Goal: Task Accomplishment & Management: Use online tool/utility

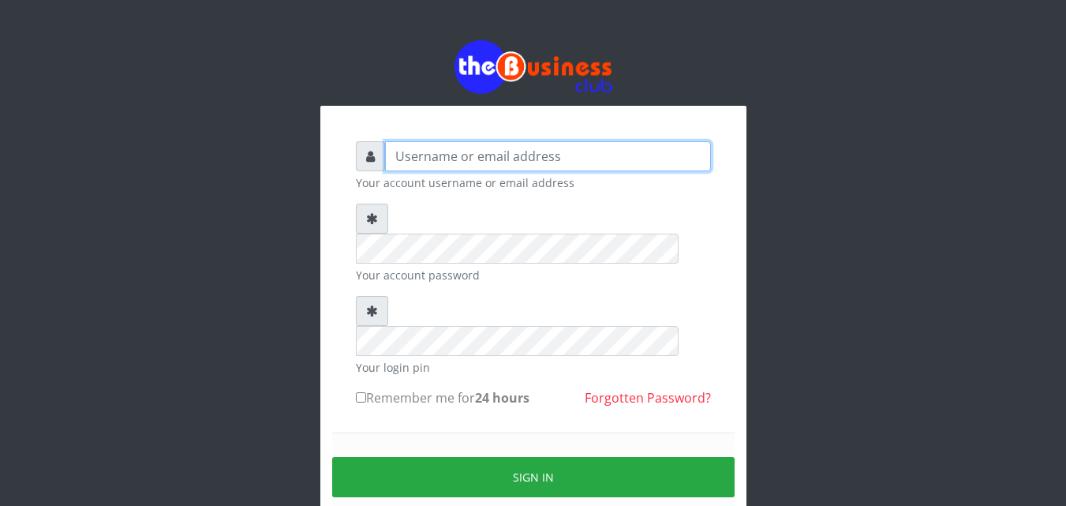
type input "kenachuks"
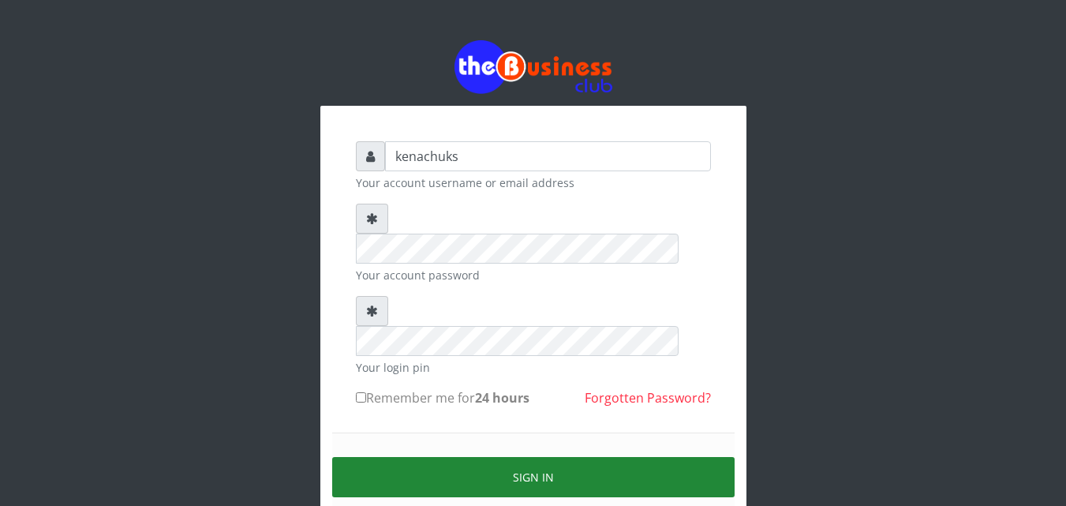
click at [542, 457] on button "Sign in" at bounding box center [533, 477] width 403 height 40
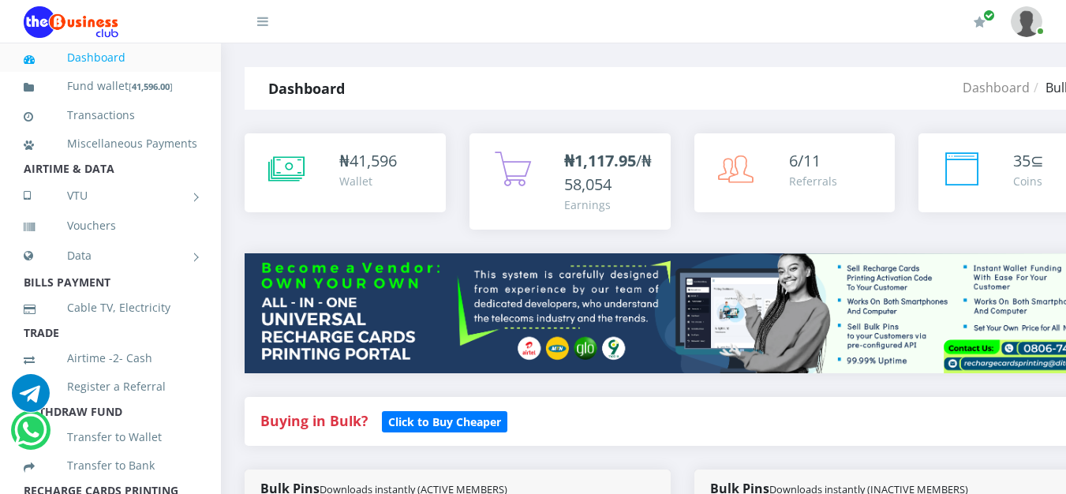
scroll to position [432, 0]
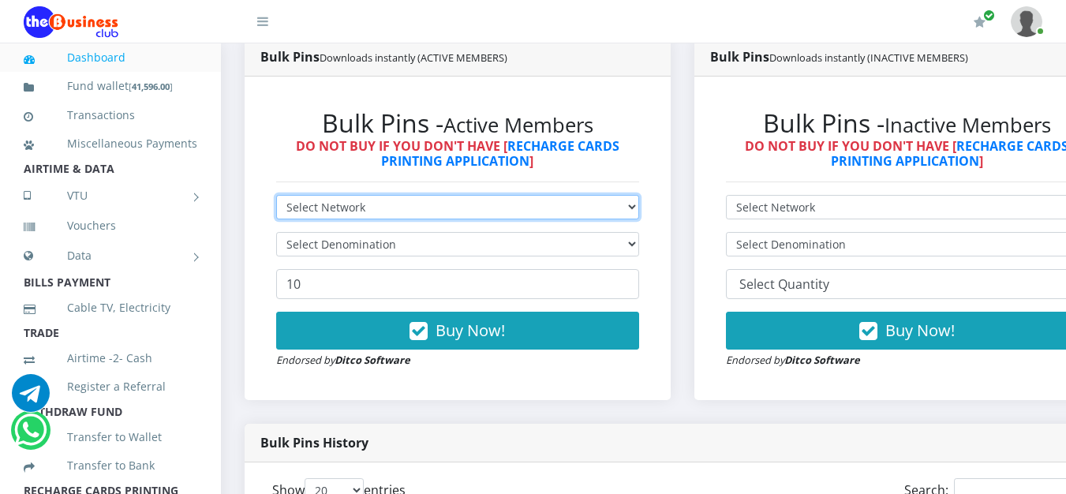
click at [391, 206] on select "Select Network MTN Globacom 9Mobile Airtel" at bounding box center [457, 207] width 363 height 24
select select "MTN"
click at [276, 197] on select "Select Network MTN Globacom 9Mobile Airtel" at bounding box center [457, 207] width 363 height 24
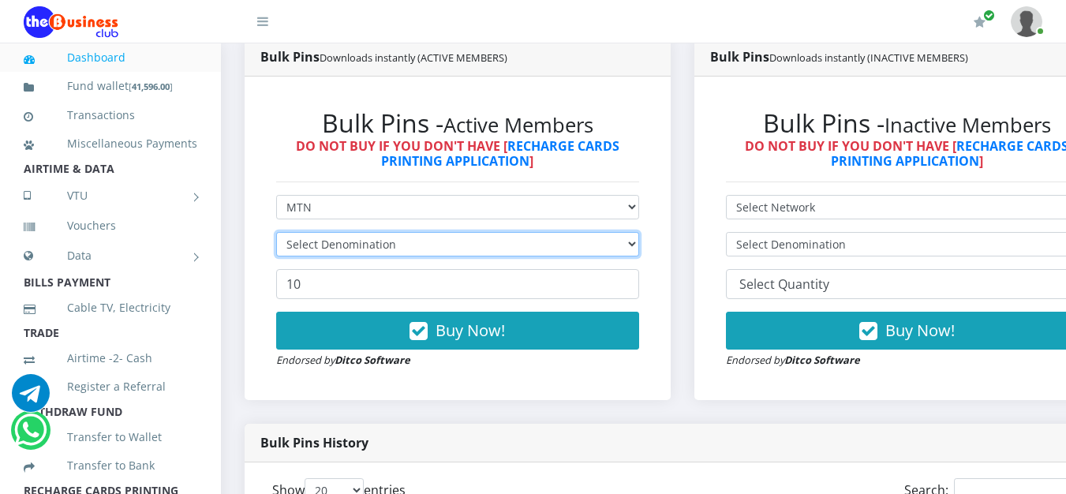
click at [386, 246] on select "Select Denomination" at bounding box center [457, 244] width 363 height 24
click at [386, 246] on select "Select Denomination MTN NGN100 - ₦96.98 MTN NGN200 - ₦193.96 MTN NGN400 - ₦387.…" at bounding box center [457, 244] width 363 height 24
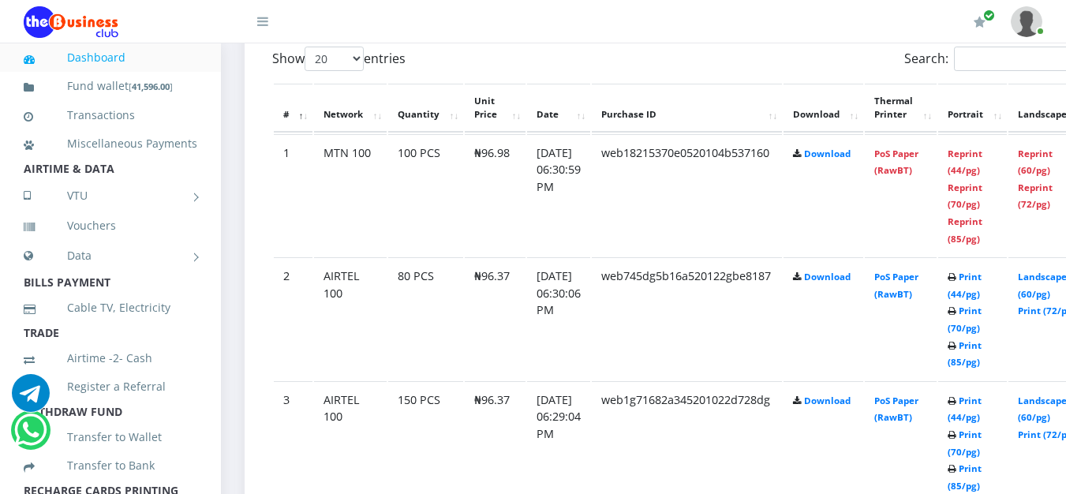
scroll to position [1295, 0]
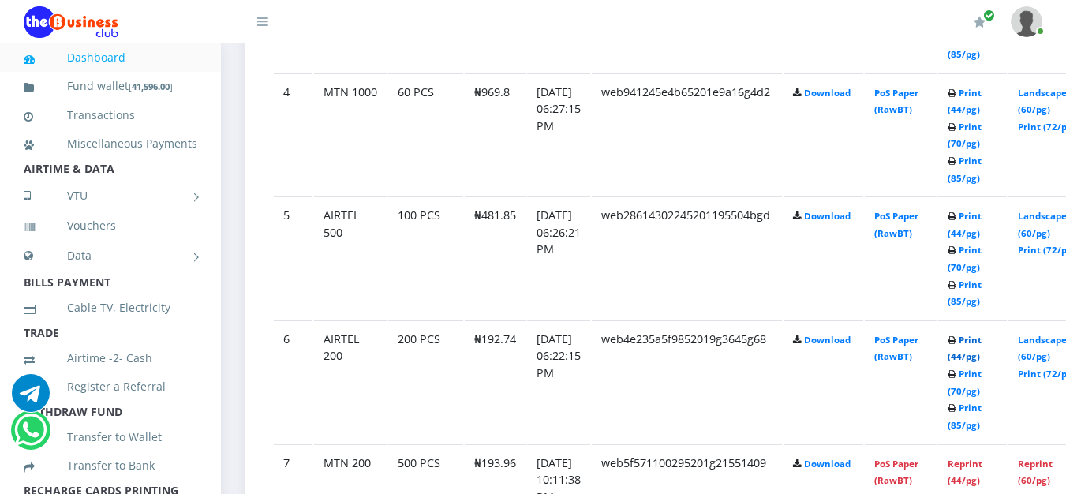
click at [982, 341] on link "Print (44/pg)" at bounding box center [965, 348] width 34 height 29
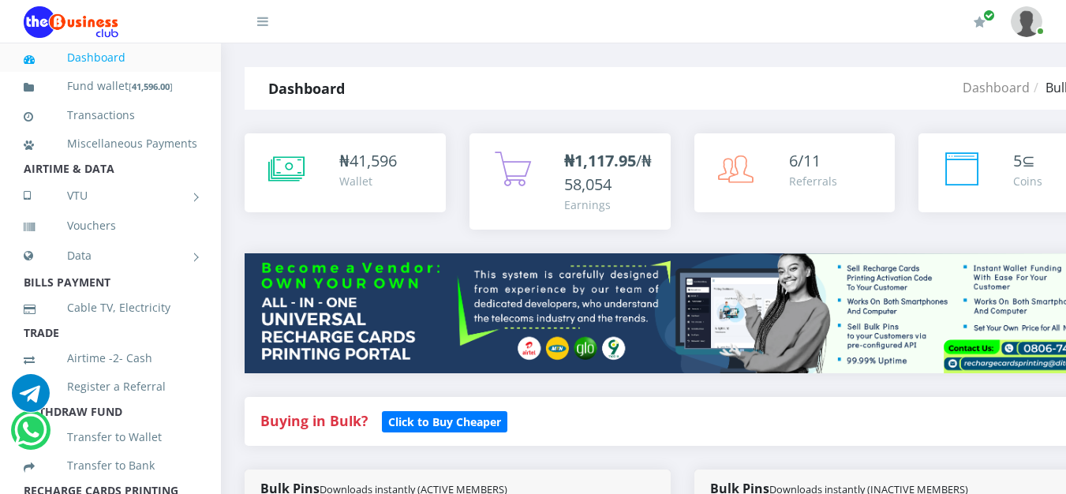
select select "MTN"
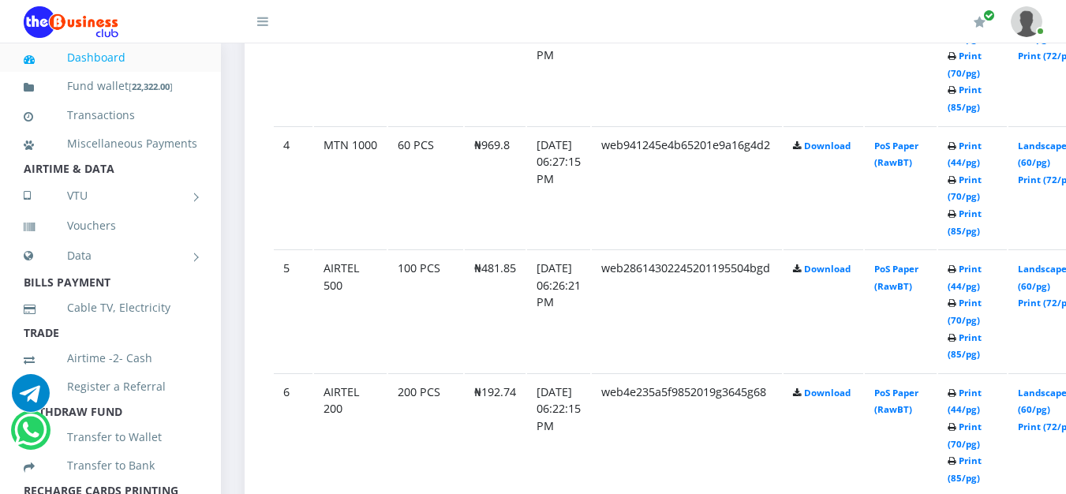
scroll to position [1295, 0]
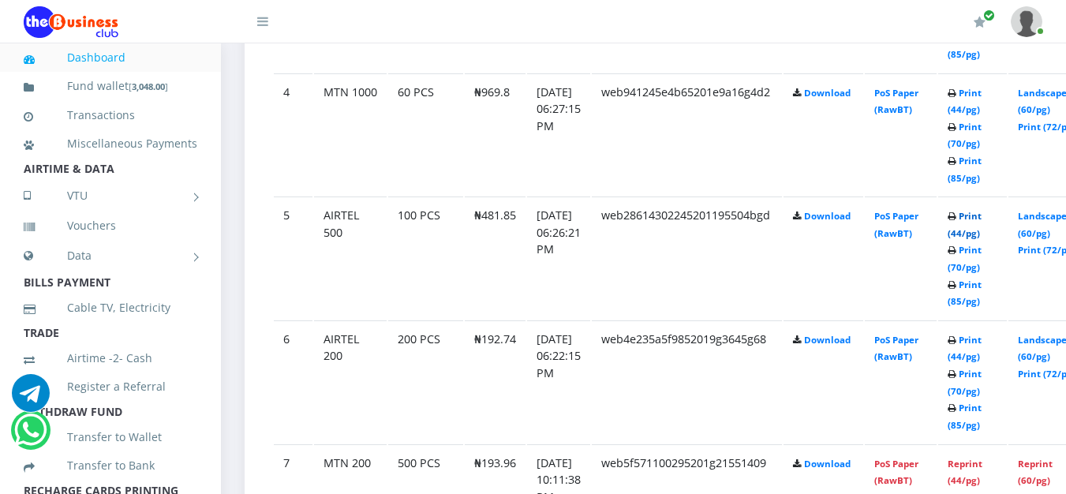
click at [982, 215] on link "Print (44/pg)" at bounding box center [965, 224] width 34 height 29
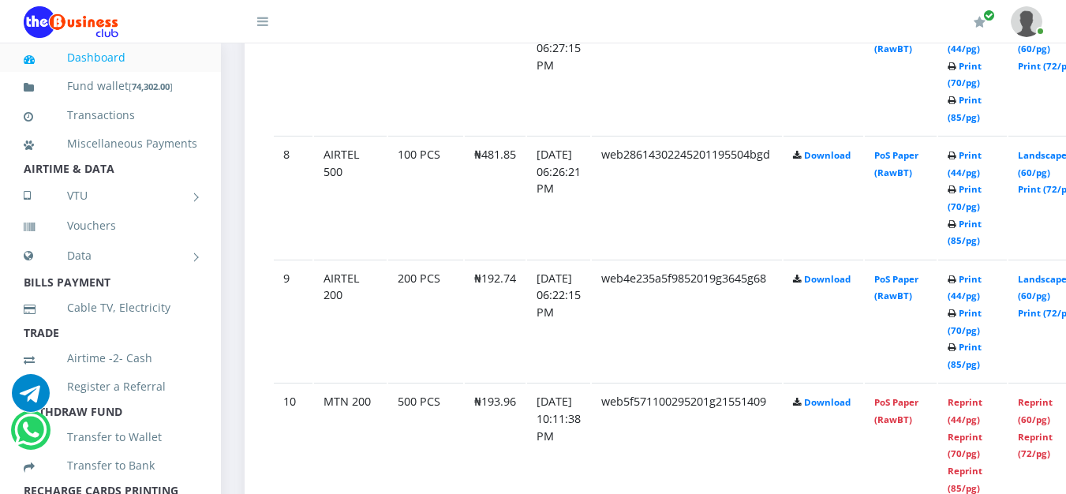
scroll to position [1295, 0]
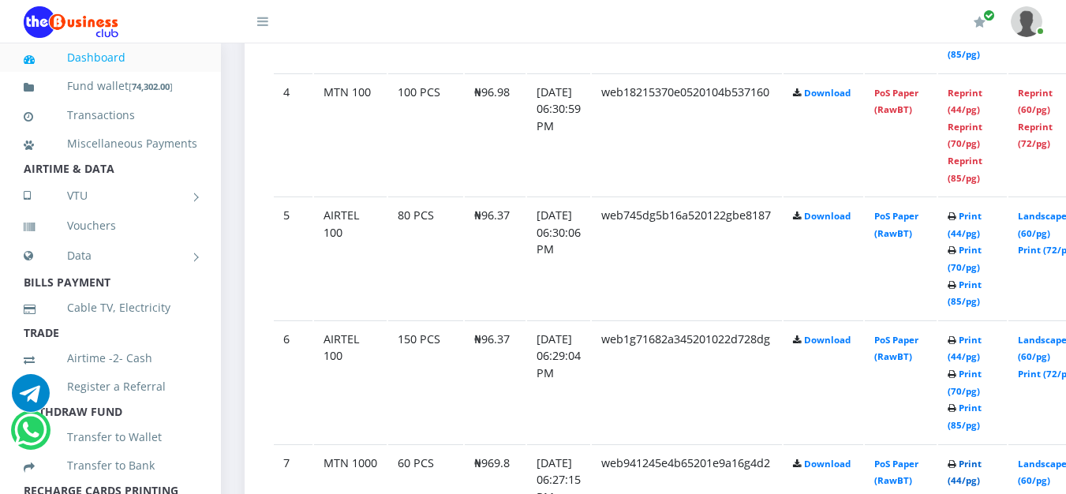
click at [982, 464] on link "Print (44/pg)" at bounding box center [965, 472] width 34 height 29
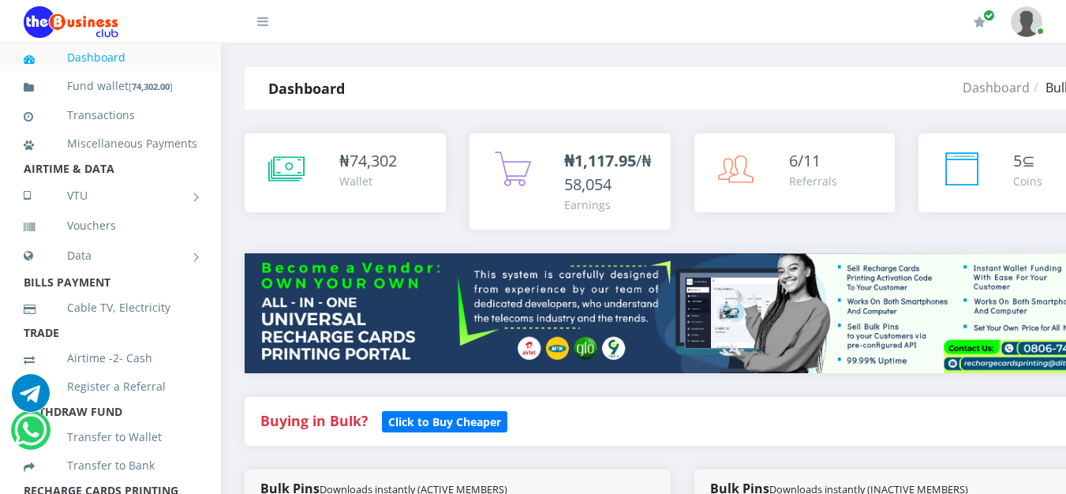
select select "MTN"
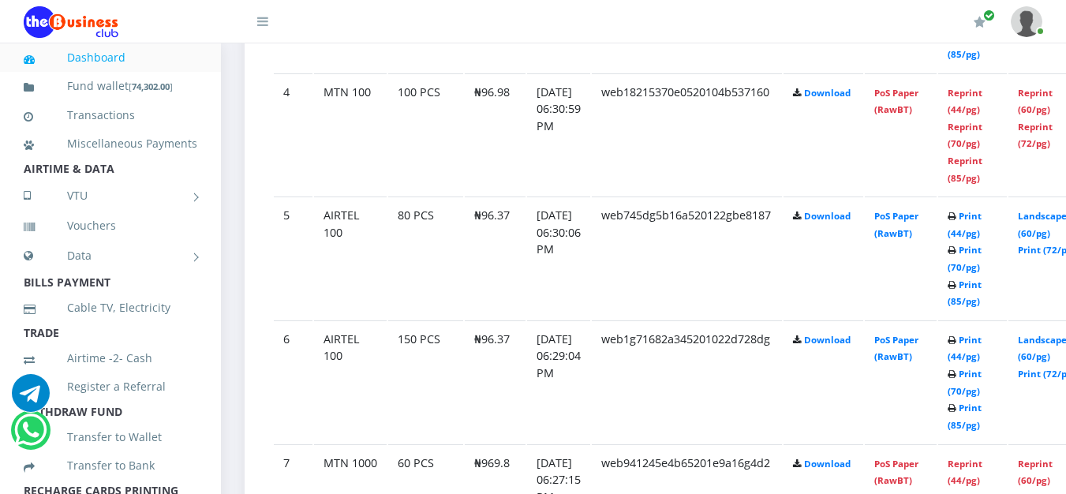
scroll to position [864, 0]
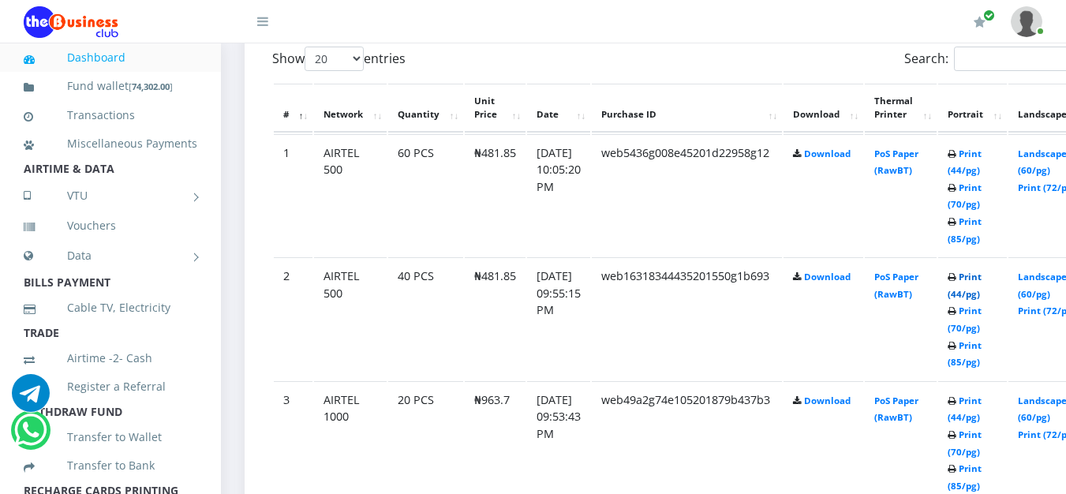
click at [982, 276] on link "Print (44/pg)" at bounding box center [965, 285] width 34 height 29
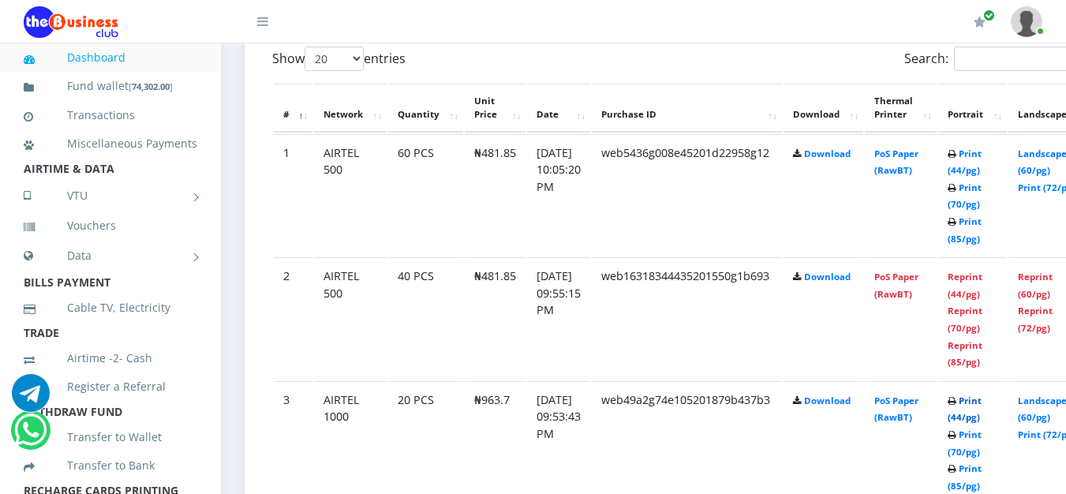
click at [982, 403] on link "Print (44/pg)" at bounding box center [965, 409] width 34 height 29
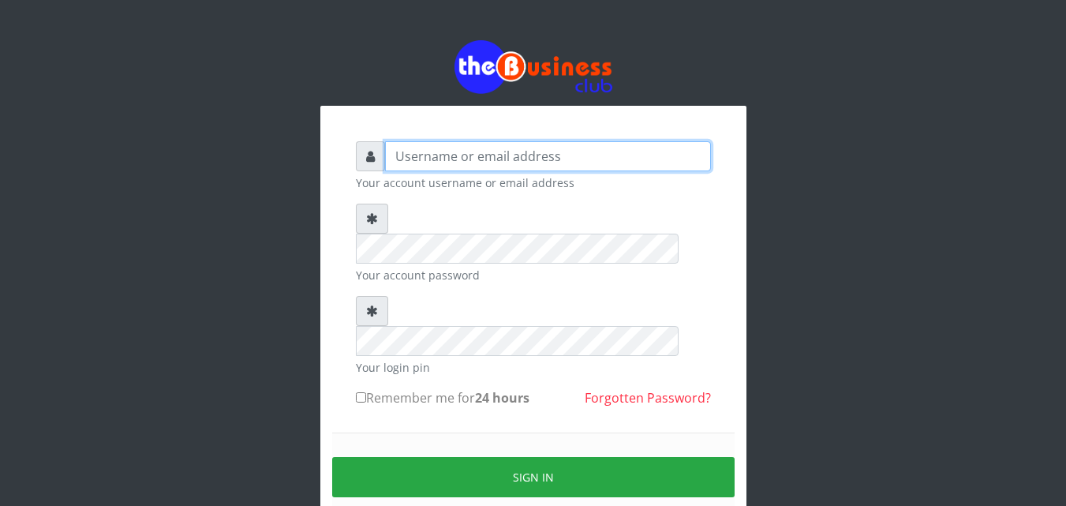
type input "kenachuks"
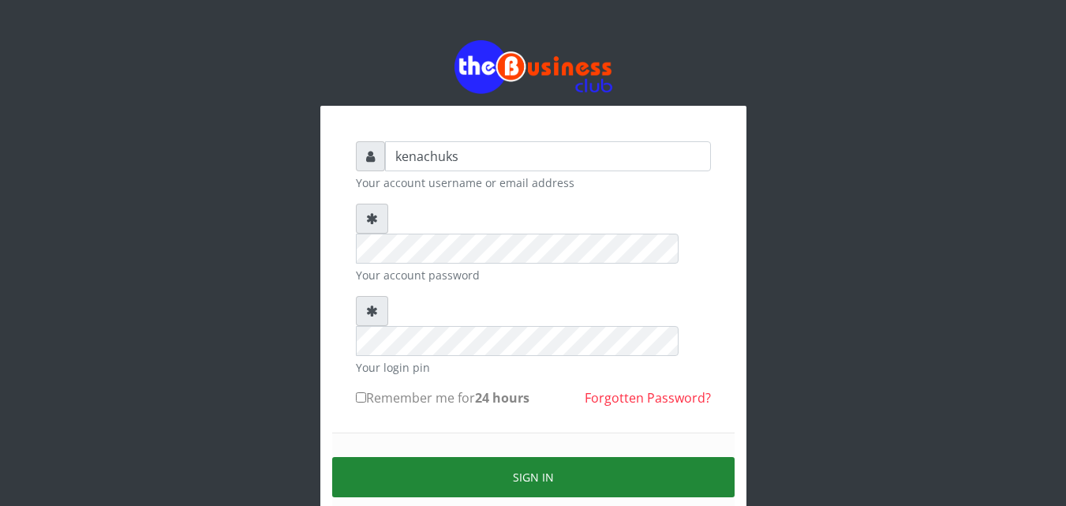
click at [495, 457] on button "Sign in" at bounding box center [533, 477] width 403 height 40
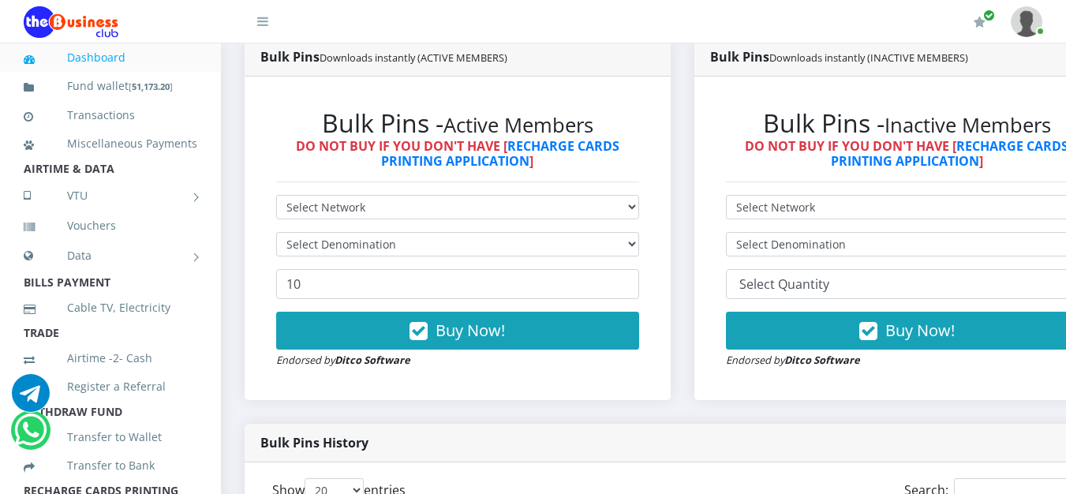
scroll to position [864, 0]
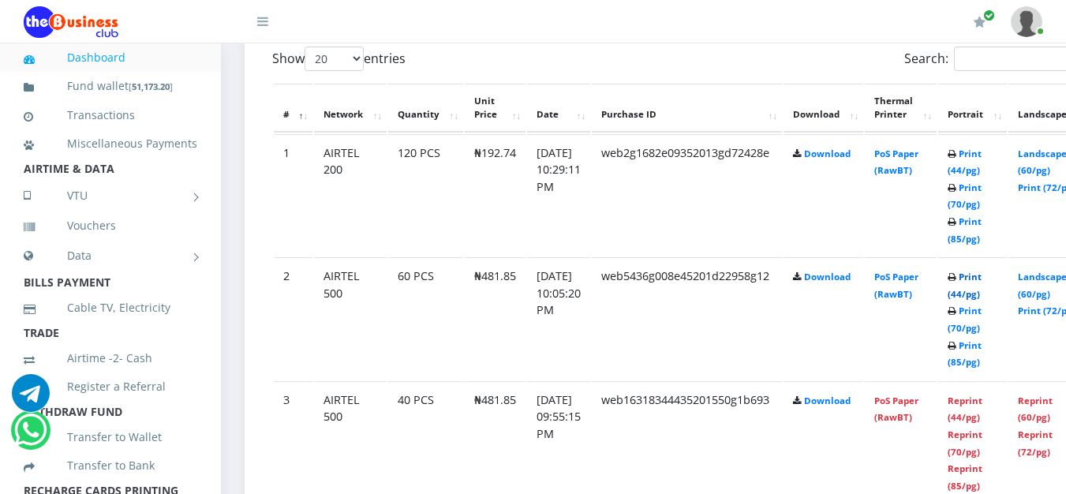
click at [982, 277] on link "Print (44/pg)" at bounding box center [965, 285] width 34 height 29
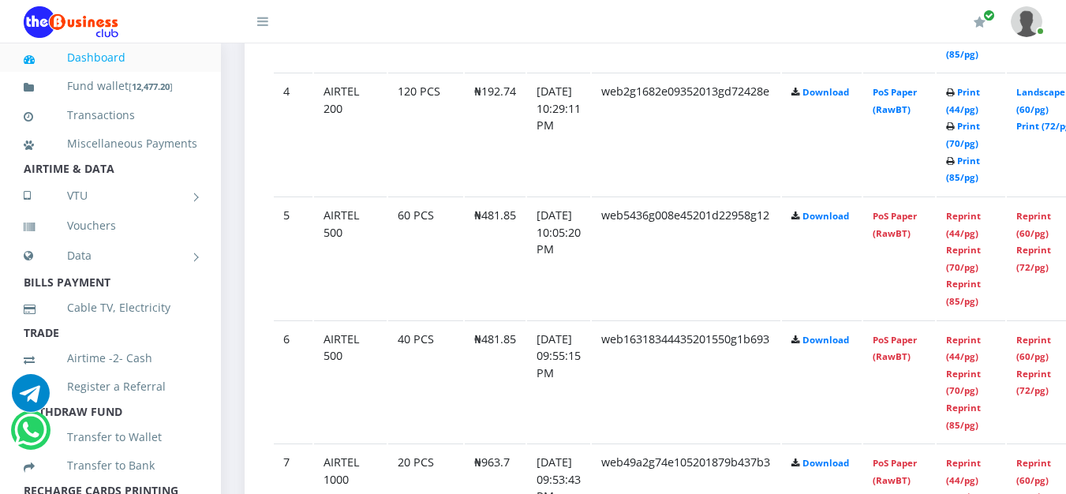
scroll to position [864, 0]
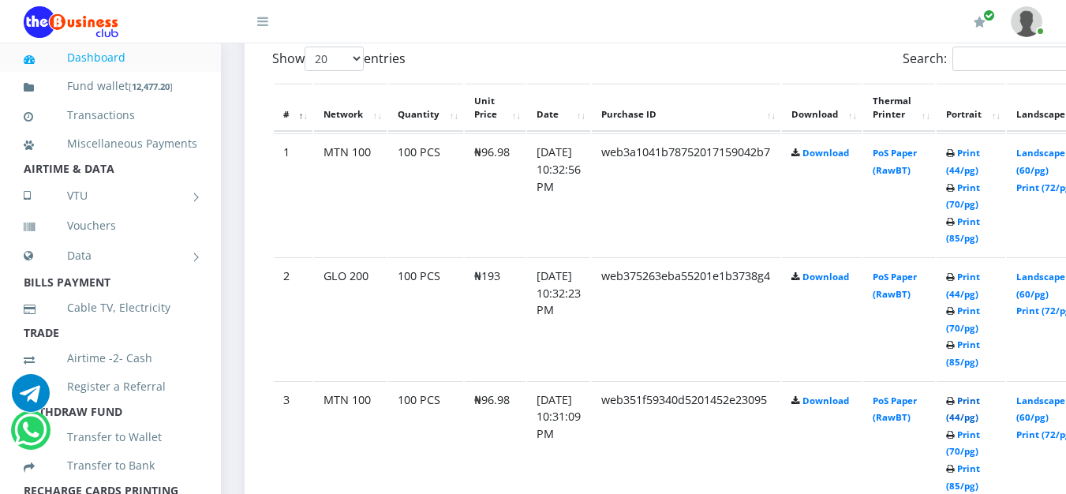
click at [980, 403] on link "Print (44/pg)" at bounding box center [963, 409] width 34 height 29
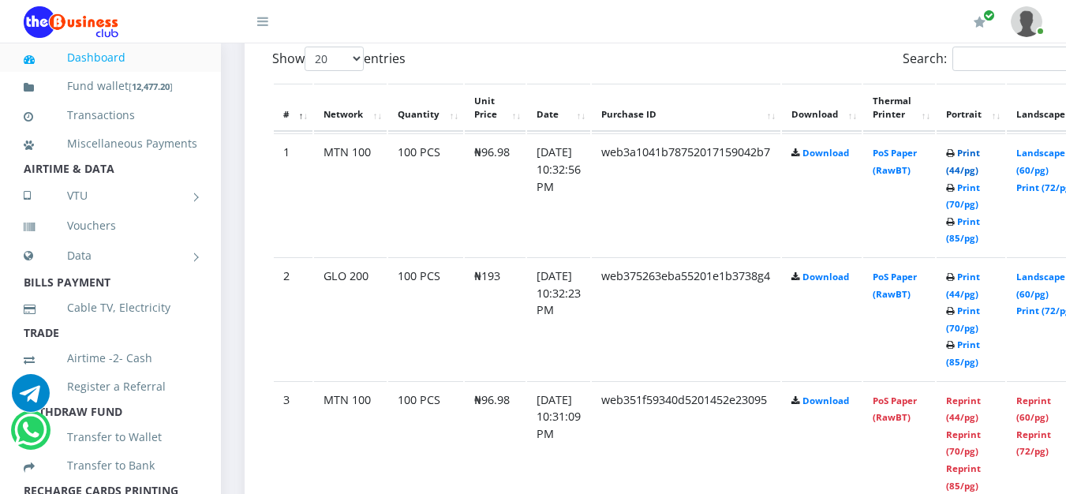
click at [980, 155] on link "Print (44/pg)" at bounding box center [963, 161] width 34 height 29
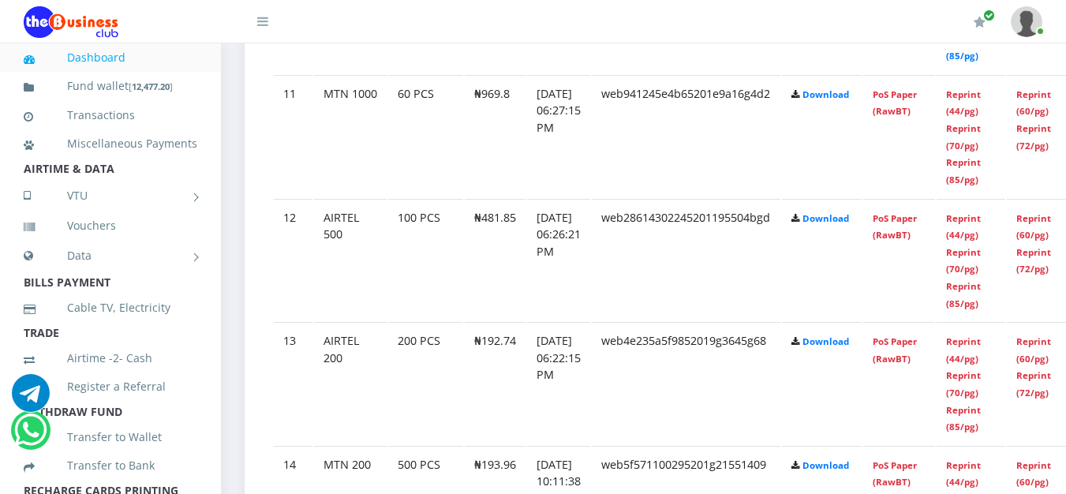
scroll to position [1727, 0]
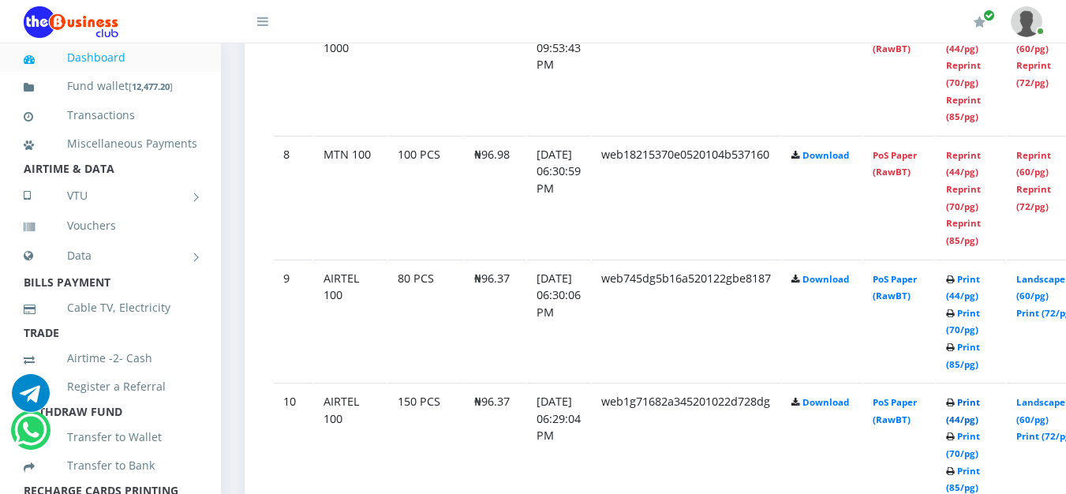
click at [980, 403] on link "Print (44/pg)" at bounding box center [963, 410] width 34 height 29
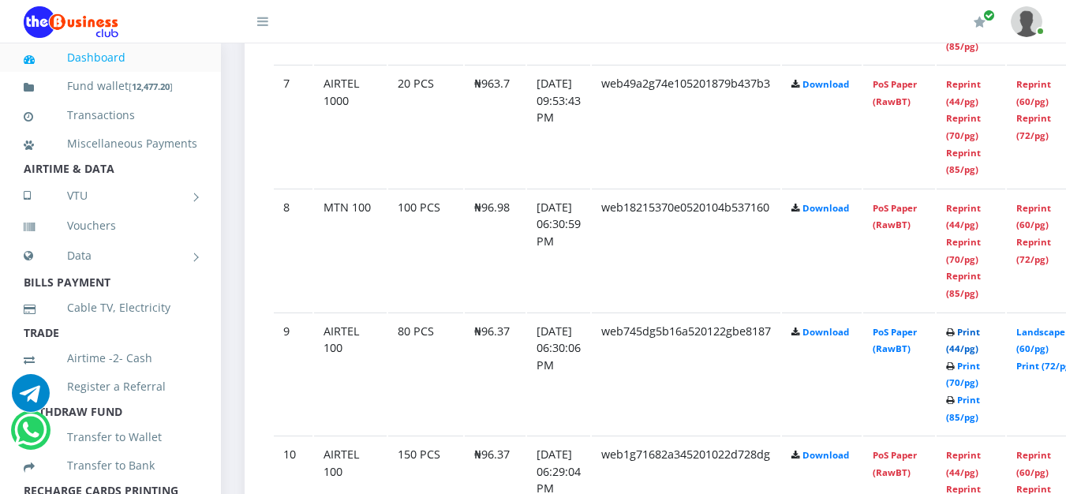
scroll to position [1727, 0]
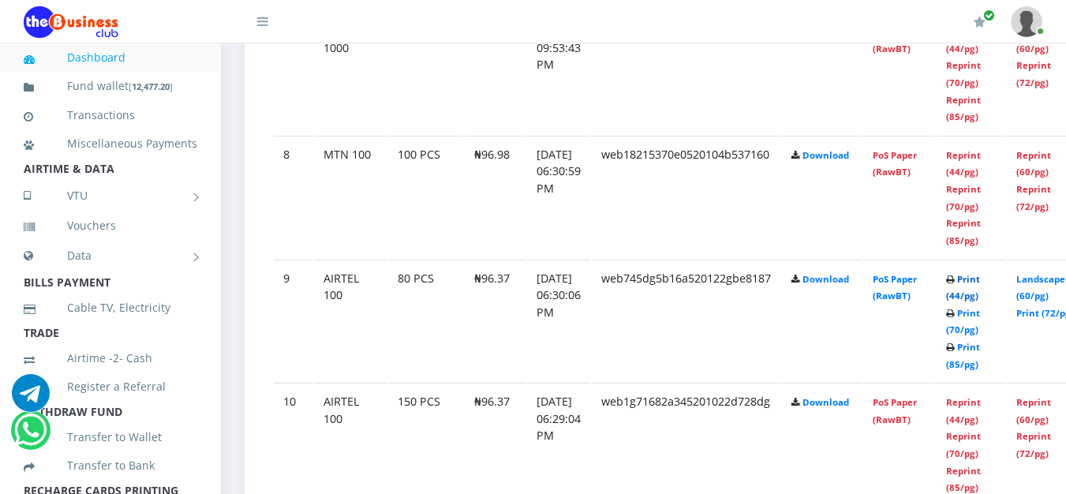
click at [980, 281] on link "Print (44/pg)" at bounding box center [963, 287] width 34 height 29
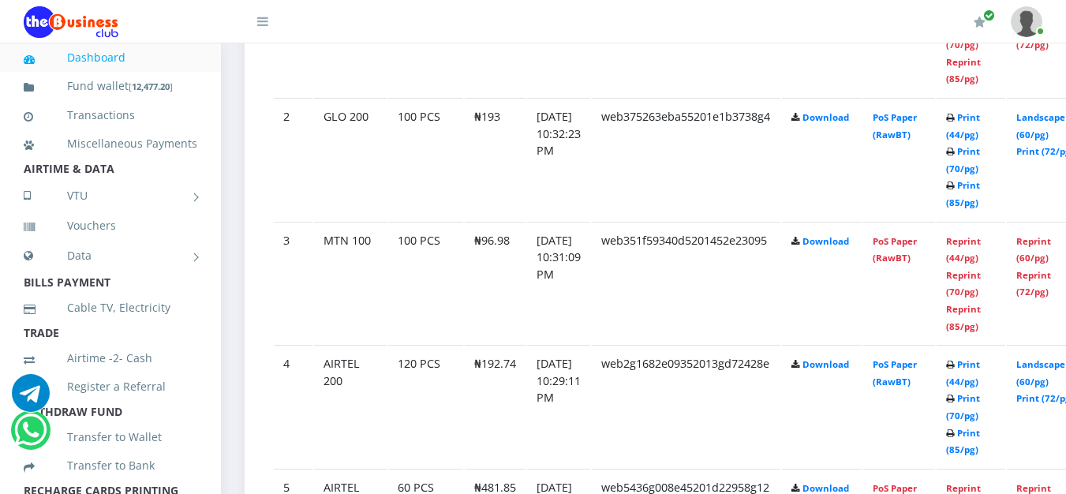
scroll to position [1017, 0]
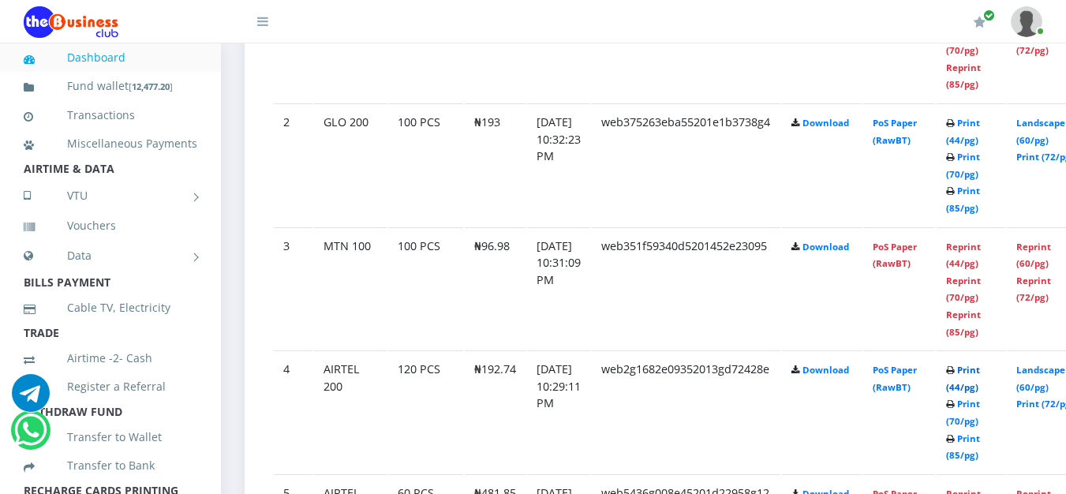
click at [980, 371] on link "Print (44/pg)" at bounding box center [963, 378] width 34 height 29
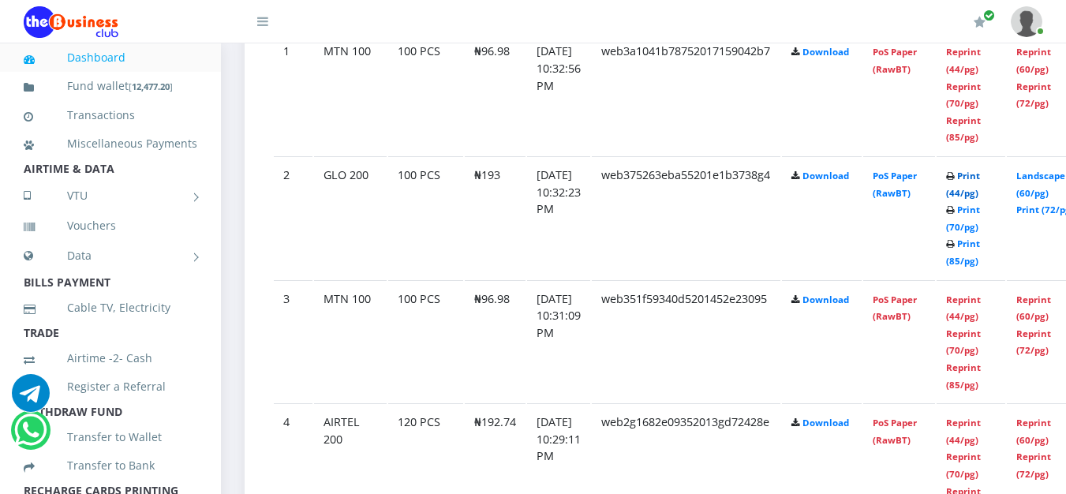
click at [980, 174] on link "Print (44/pg)" at bounding box center [963, 184] width 34 height 29
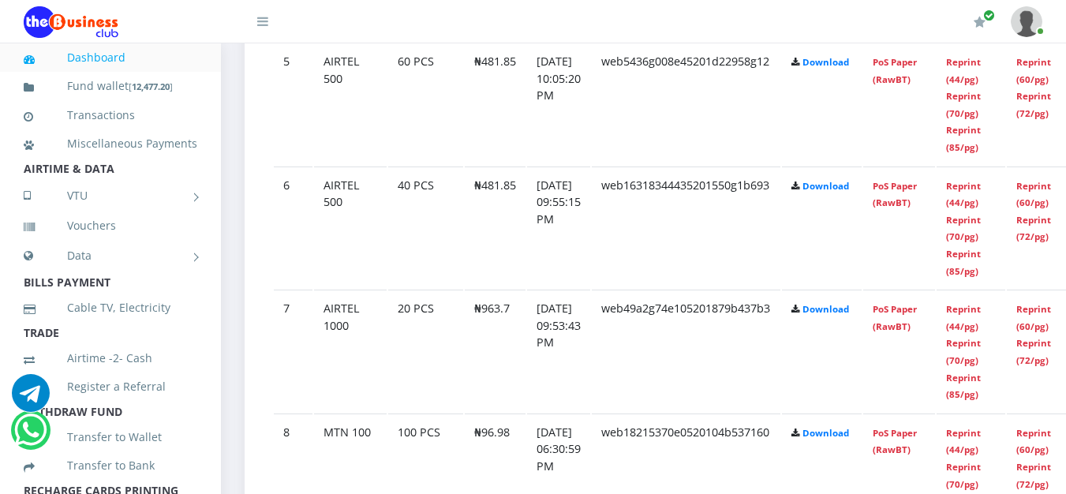
scroll to position [1881, 0]
